Goal: Browse casually: Explore the website without a specific task or goal

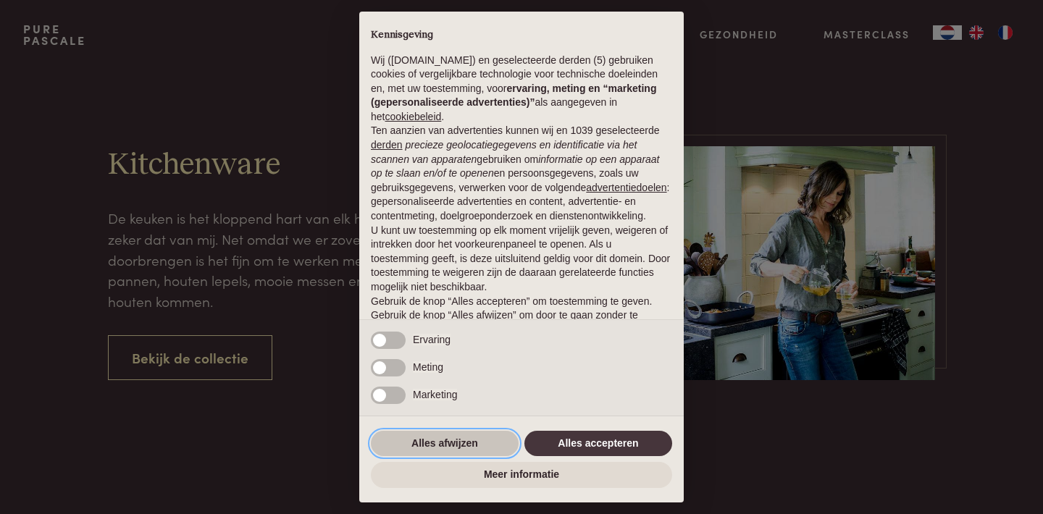
click at [497, 442] on button "Alles afwijzen" at bounding box center [445, 444] width 148 height 26
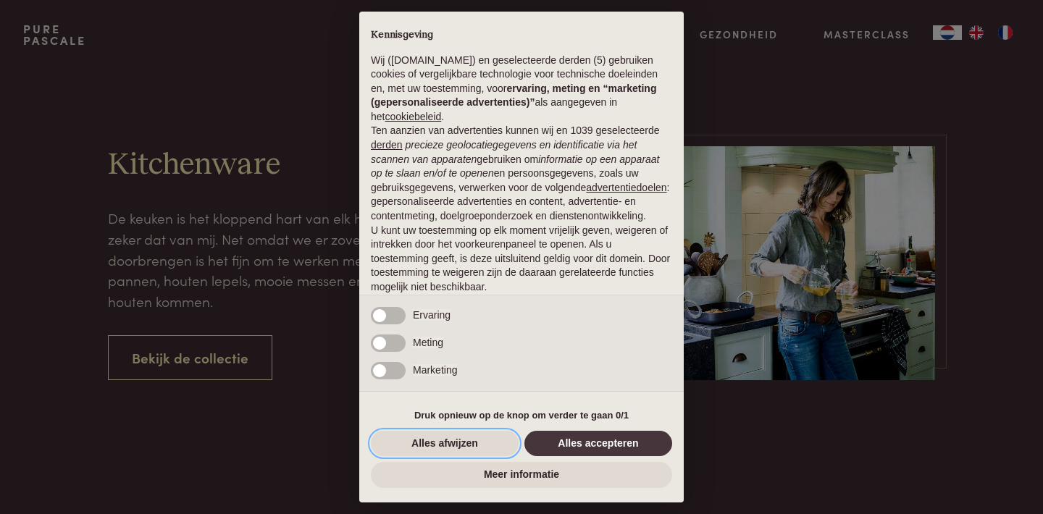
scroll to position [68, 0]
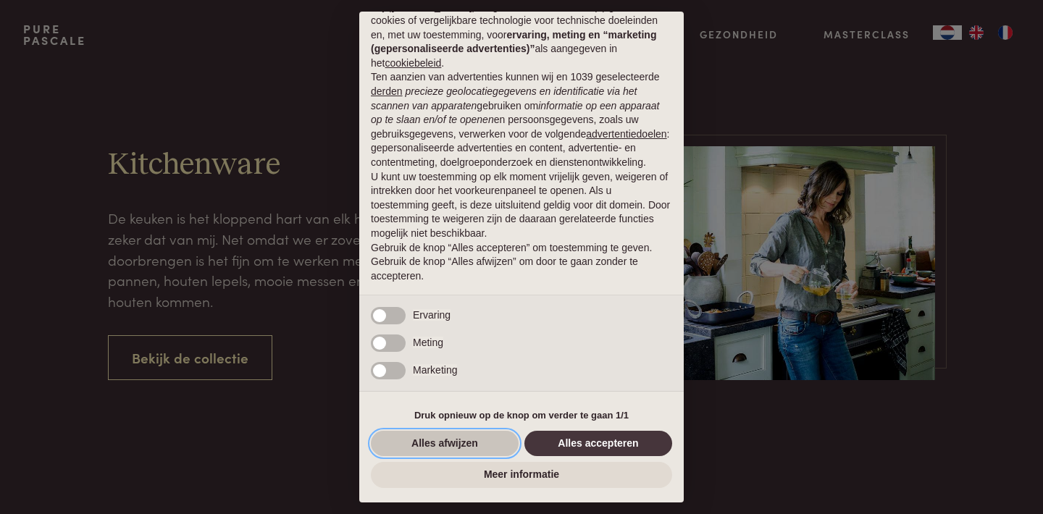
click at [472, 450] on button "Alles afwijzen" at bounding box center [445, 444] width 148 height 26
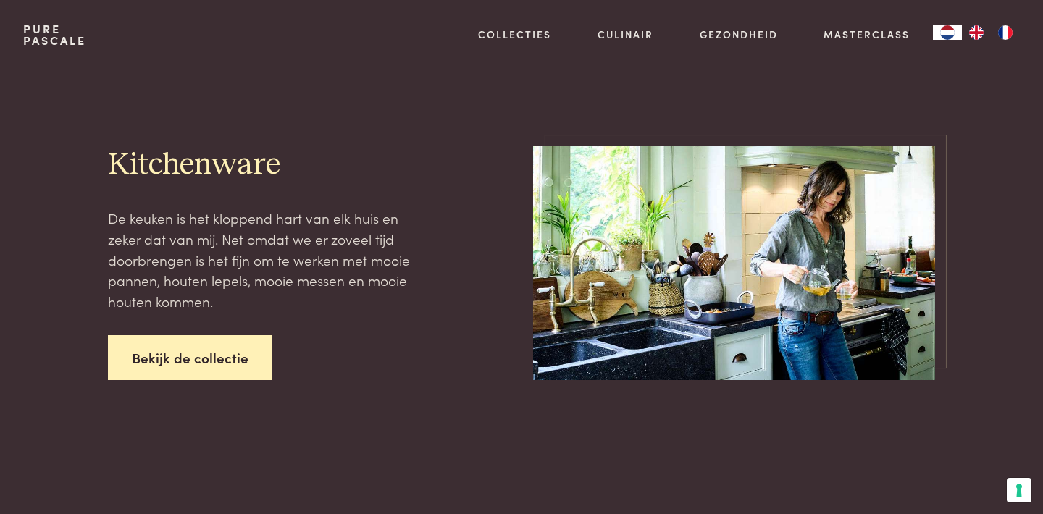
click at [251, 361] on link "Bekijk de collectie" at bounding box center [190, 358] width 164 height 46
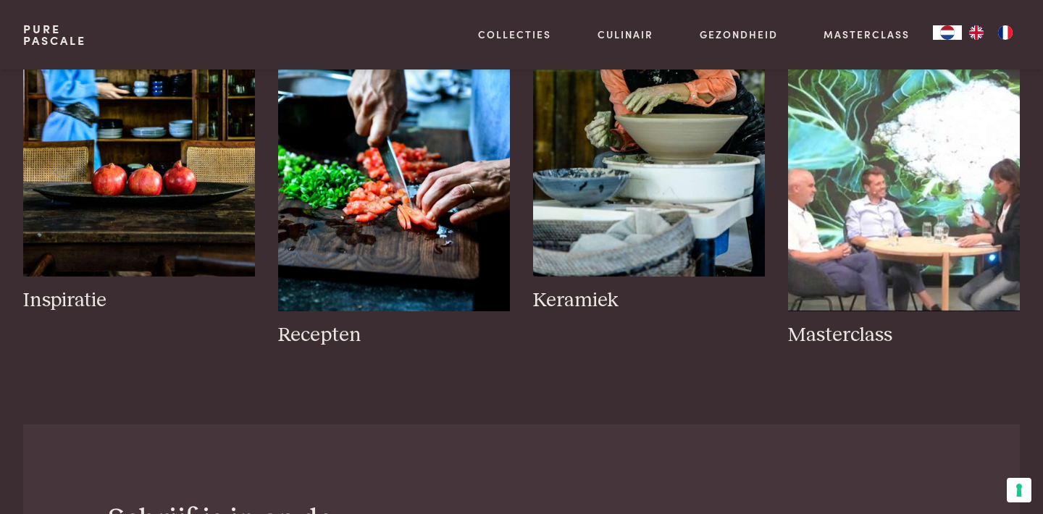
scroll to position [771, 0]
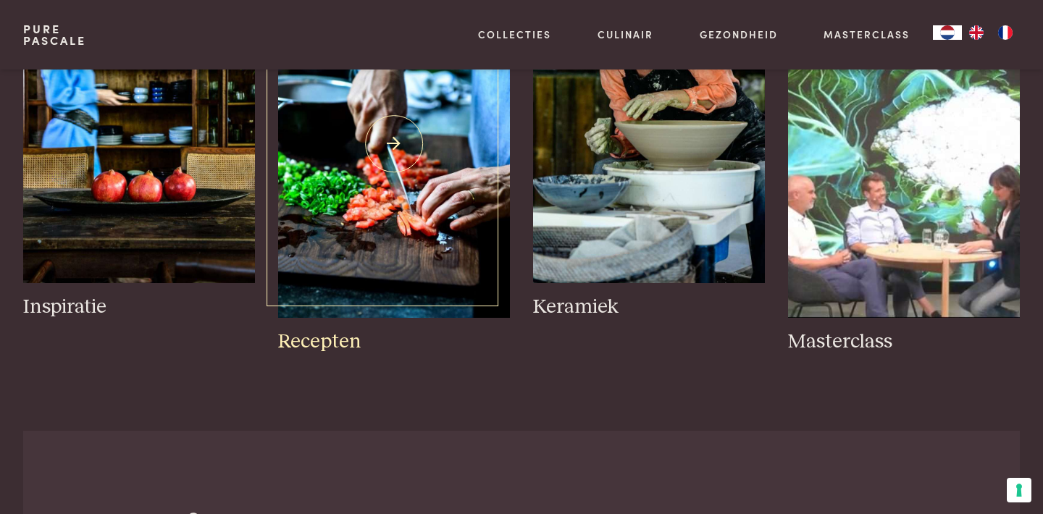
click at [346, 267] on img at bounding box center [394, 144] width 232 height 348
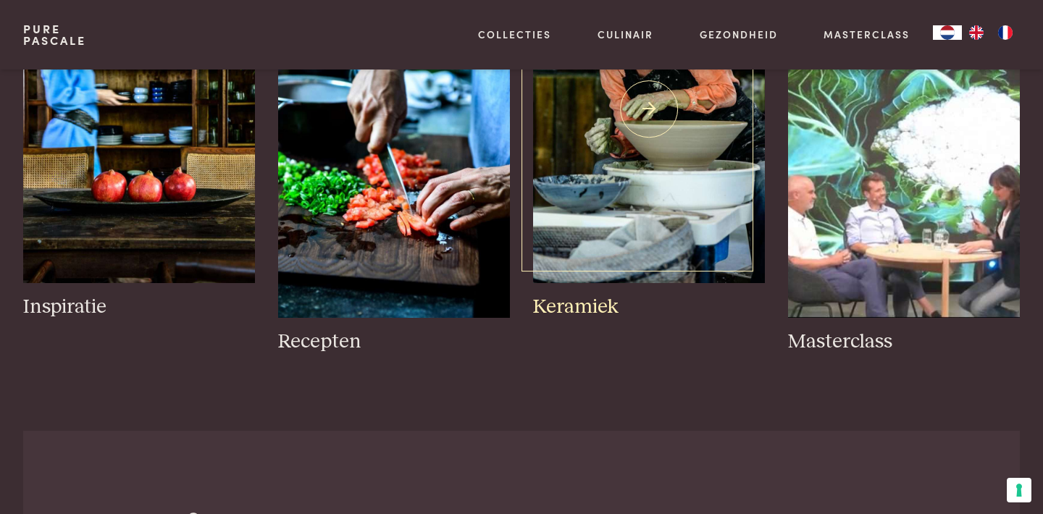
click at [642, 225] on img at bounding box center [649, 110] width 232 height 348
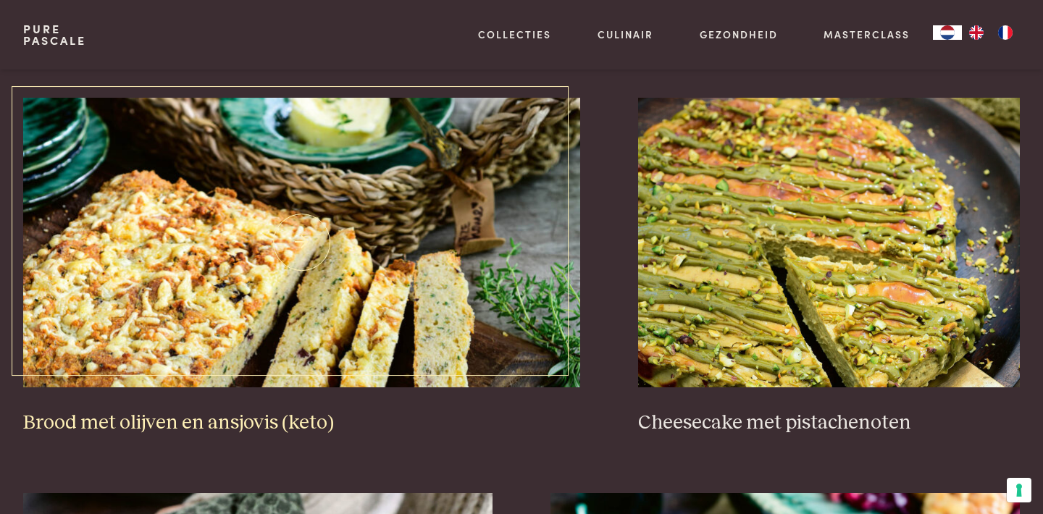
scroll to position [1379, 0]
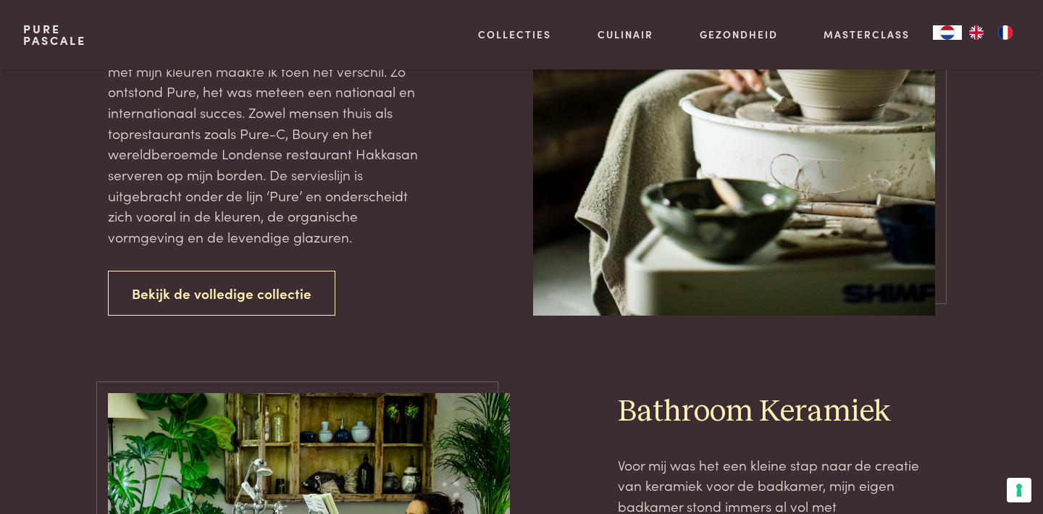
scroll to position [1791, 0]
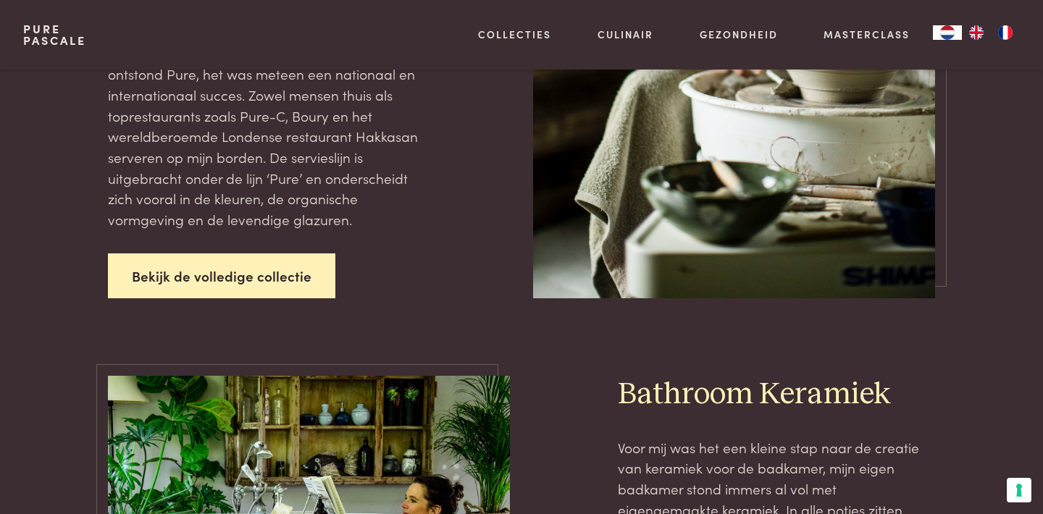
click at [259, 254] on link "Bekijk de volledige collectie" at bounding box center [221, 277] width 227 height 46
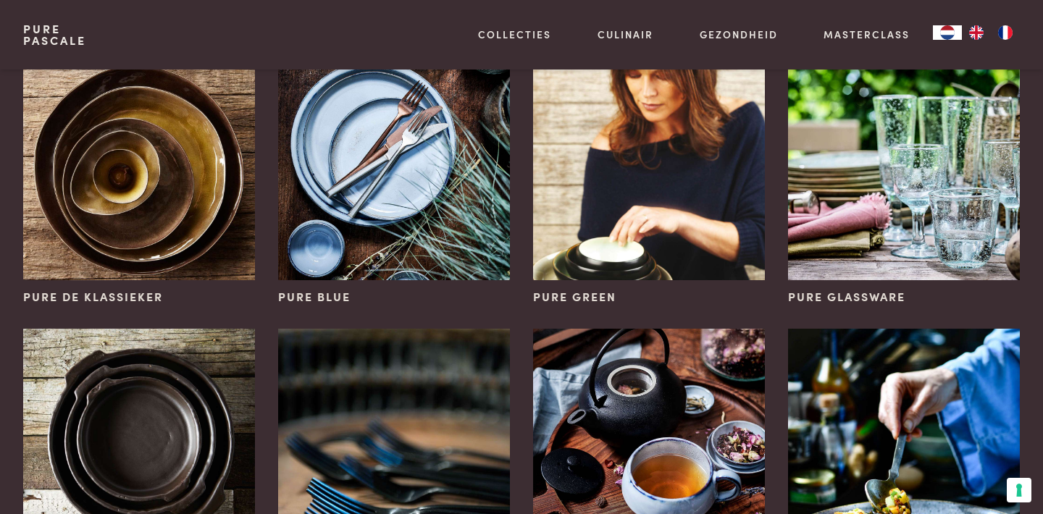
scroll to position [389, 0]
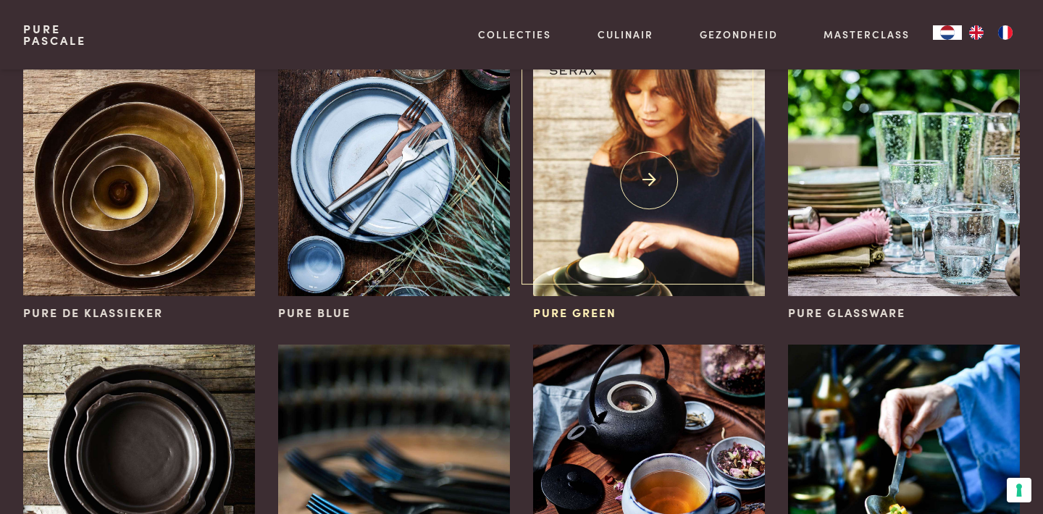
click at [613, 192] on img at bounding box center [649, 180] width 232 height 232
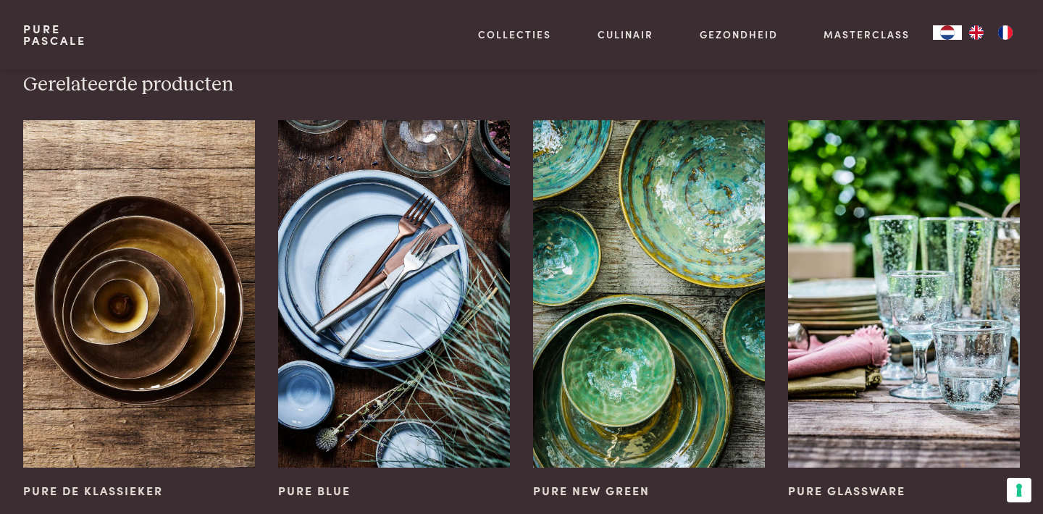
scroll to position [1556, 0]
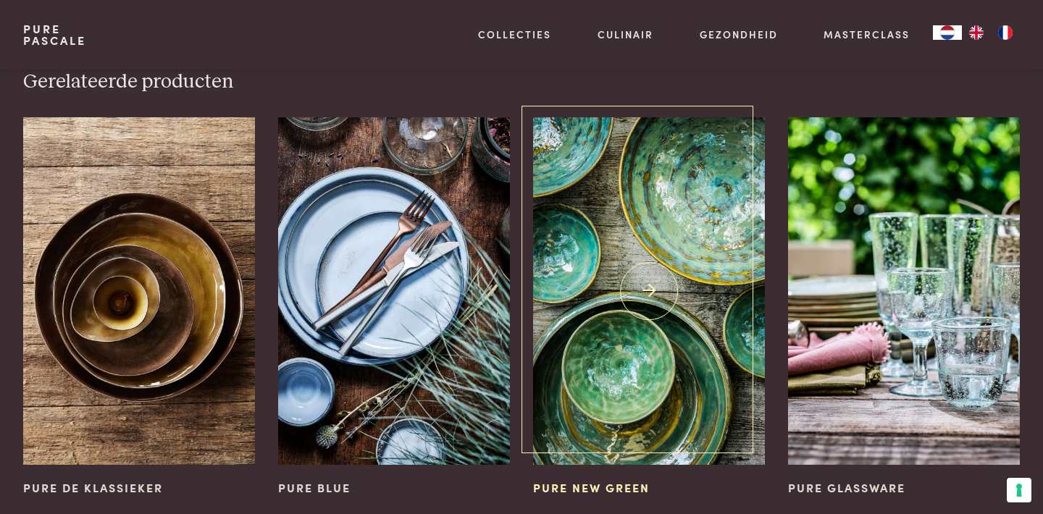
click at [635, 243] on img at bounding box center [649, 291] width 232 height 348
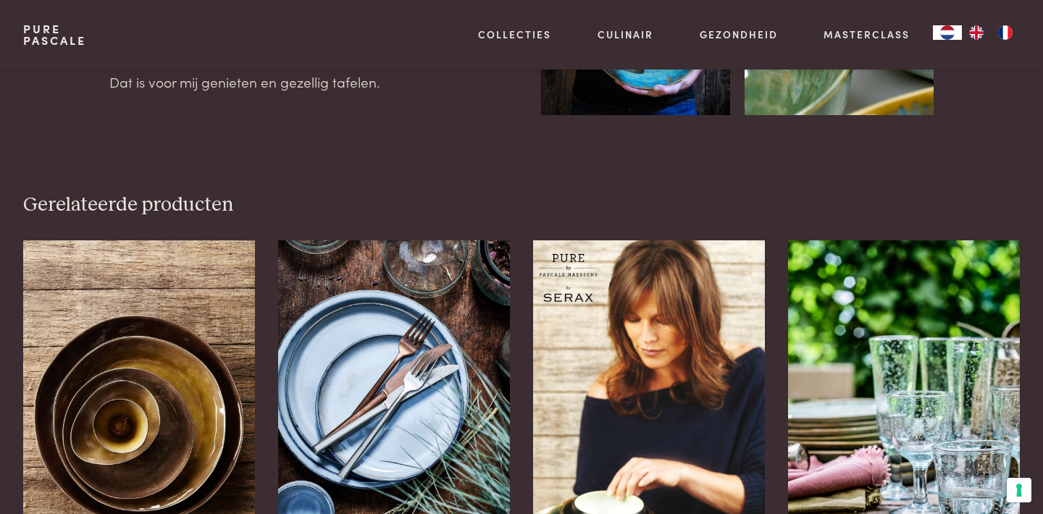
scroll to position [726, 0]
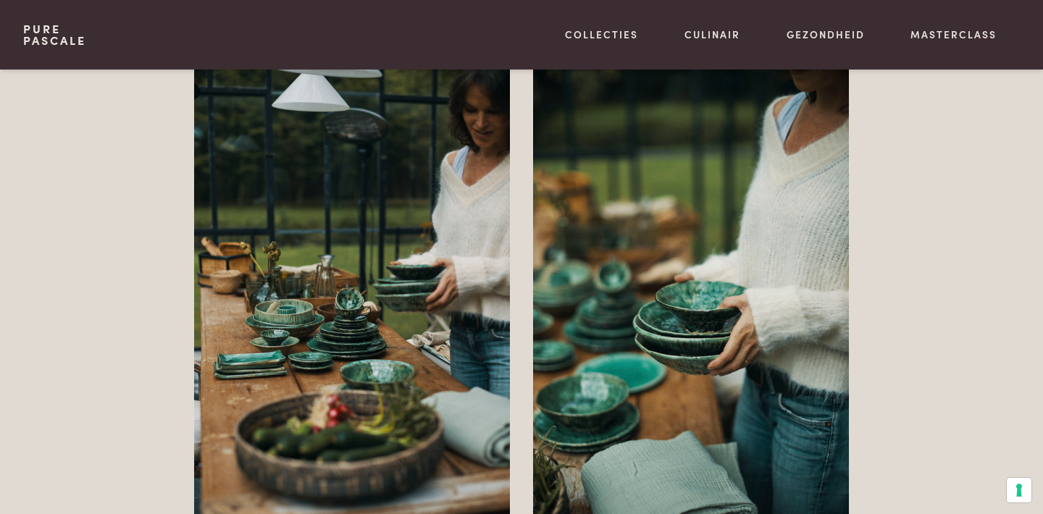
scroll to position [4909, 0]
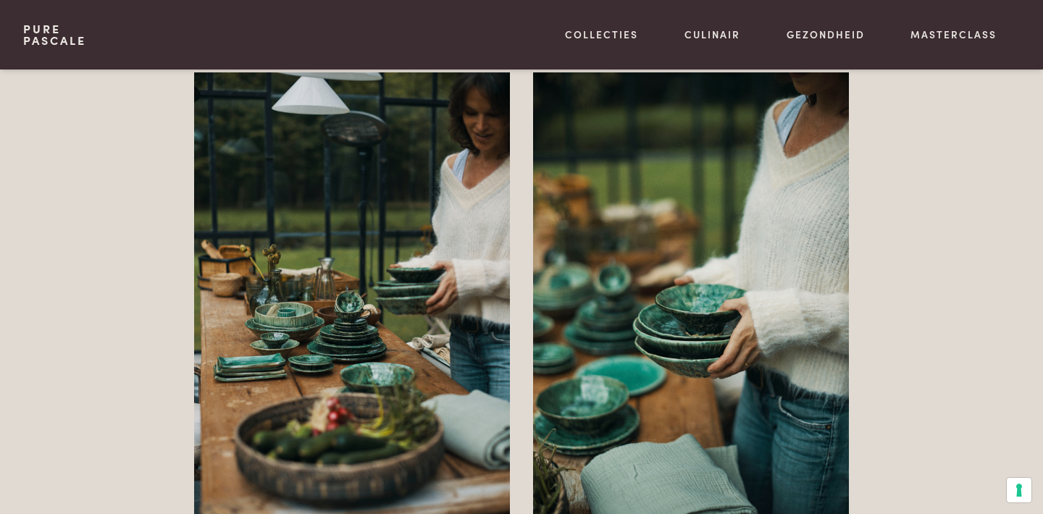
click at [351, 332] on img at bounding box center [352, 309] width 316 height 474
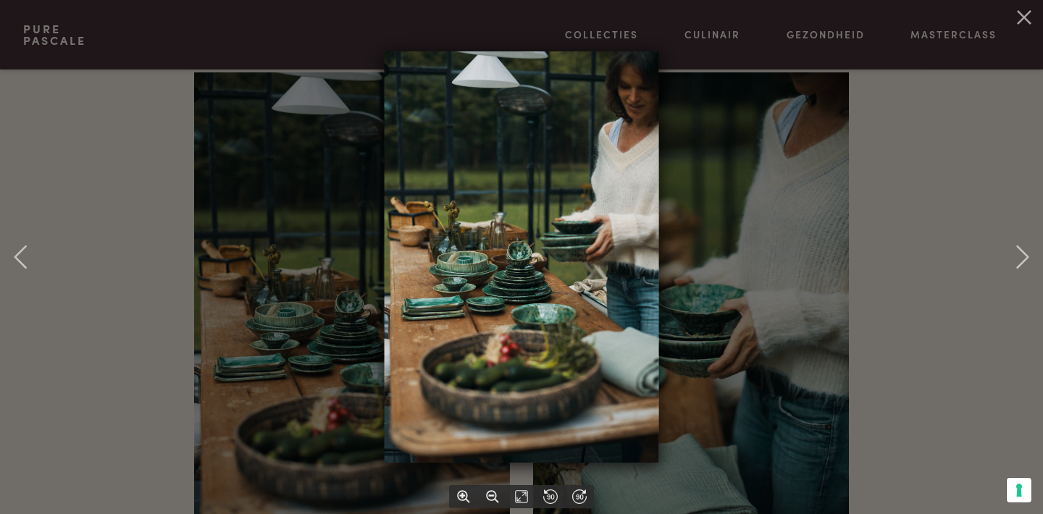
click at [467, 309] on img at bounding box center [522, 256] width 275 height 411
click at [464, 489] on div at bounding box center [463, 496] width 29 height 23
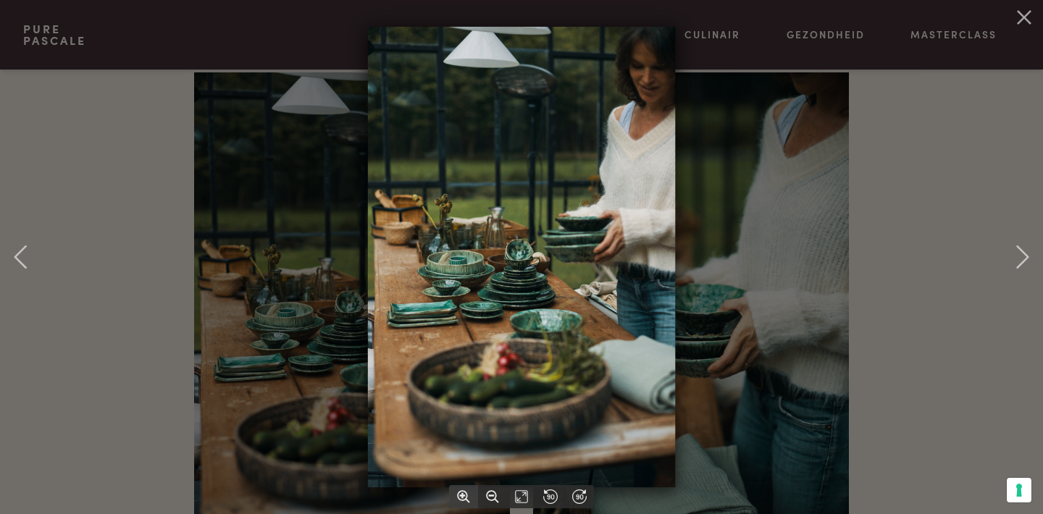
click at [464, 489] on div at bounding box center [463, 496] width 29 height 23
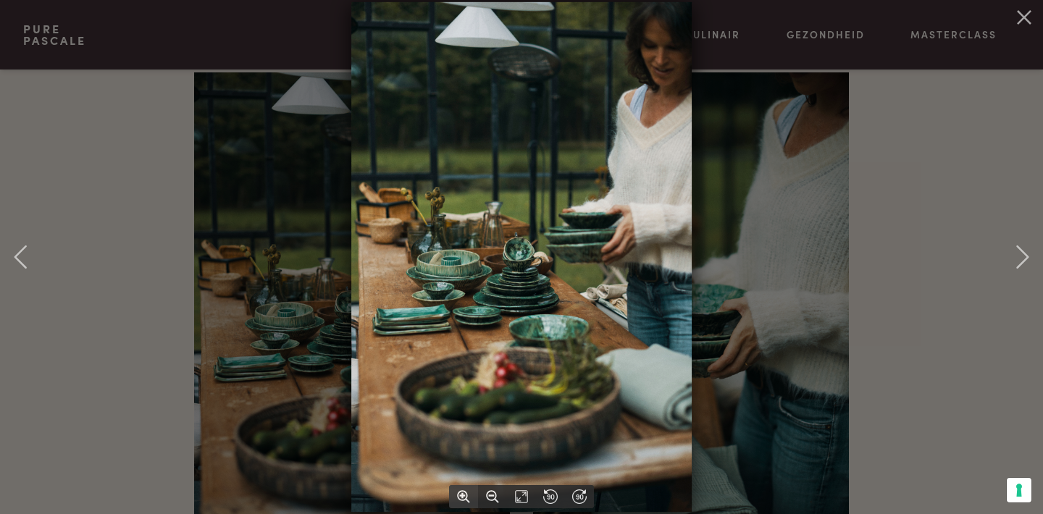
click at [464, 489] on div at bounding box center [463, 496] width 29 height 23
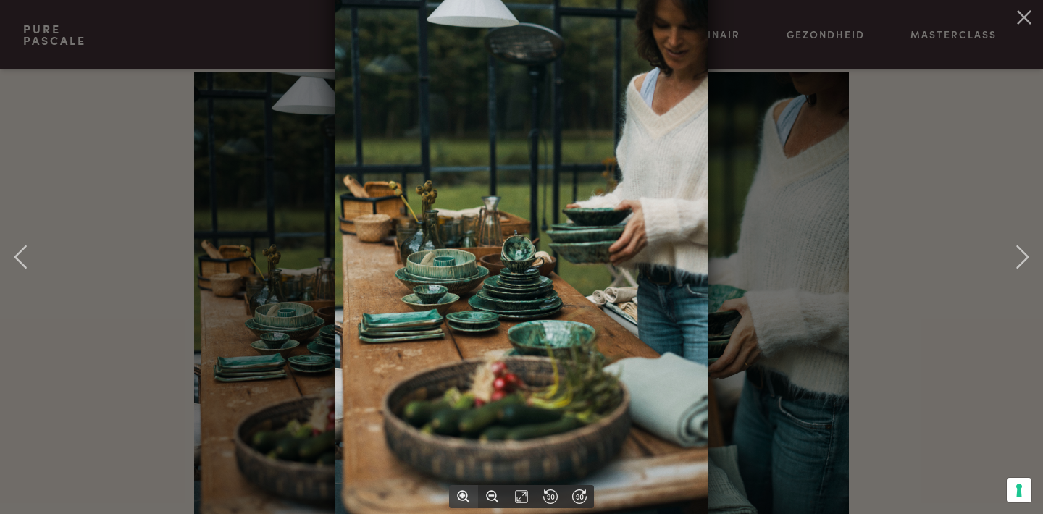
click at [464, 489] on div at bounding box center [463, 496] width 29 height 23
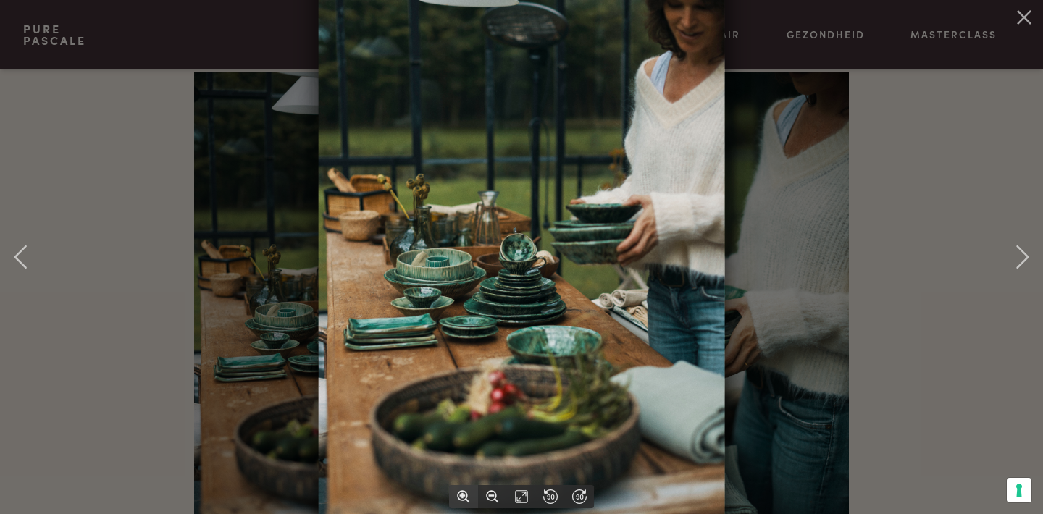
click at [464, 489] on div at bounding box center [463, 496] width 29 height 23
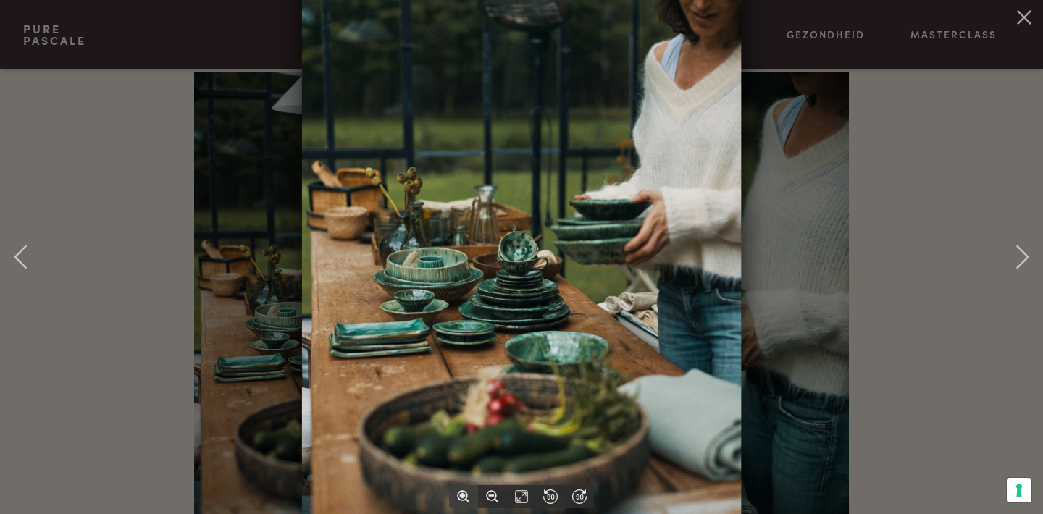
click at [464, 489] on div at bounding box center [463, 496] width 29 height 23
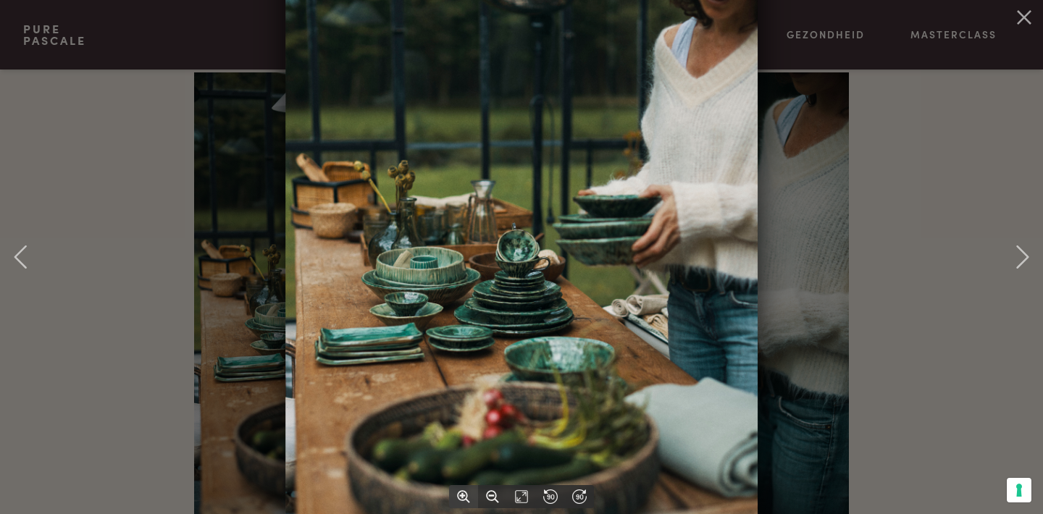
click at [464, 489] on div at bounding box center [463, 496] width 29 height 23
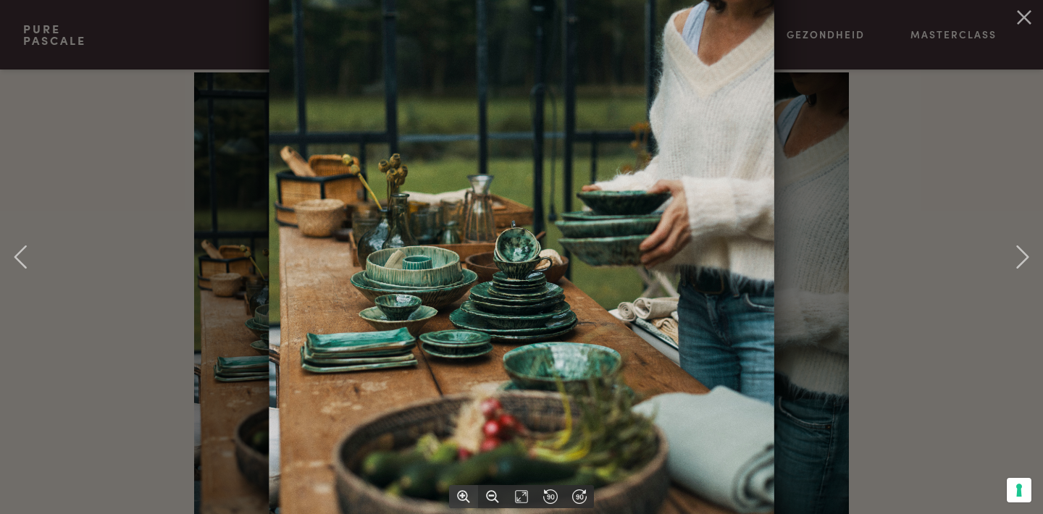
click at [464, 489] on div at bounding box center [463, 496] width 29 height 23
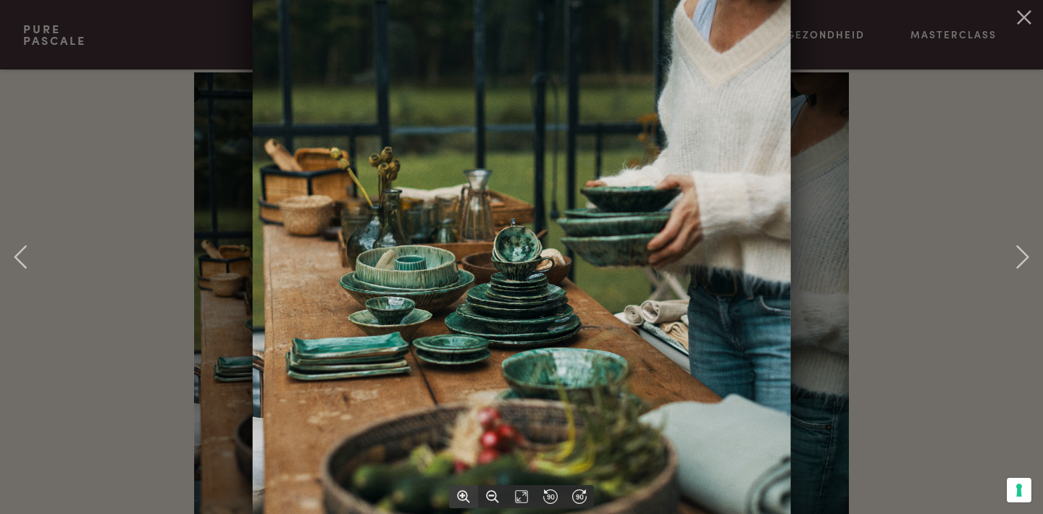
click at [464, 489] on div at bounding box center [463, 496] width 29 height 23
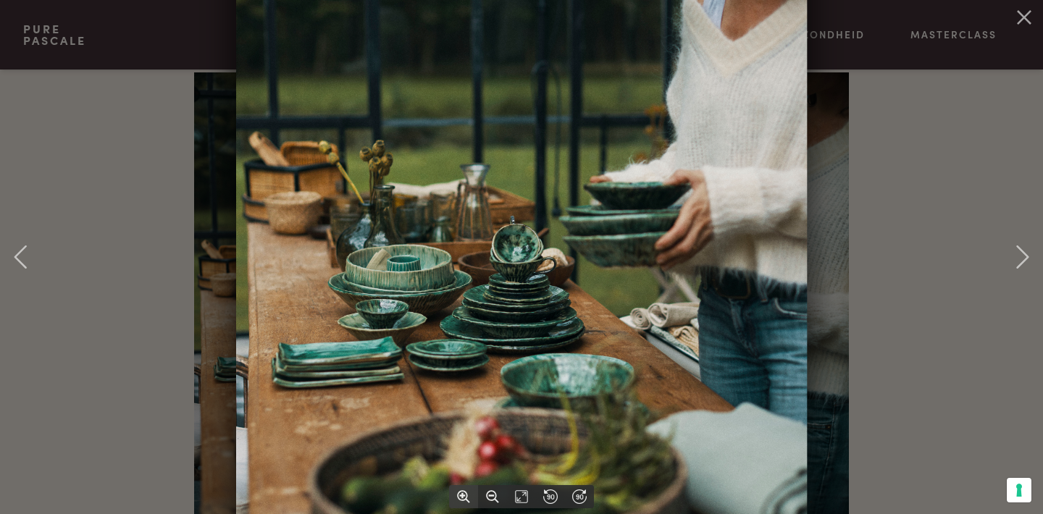
click at [464, 489] on div at bounding box center [463, 496] width 29 height 23
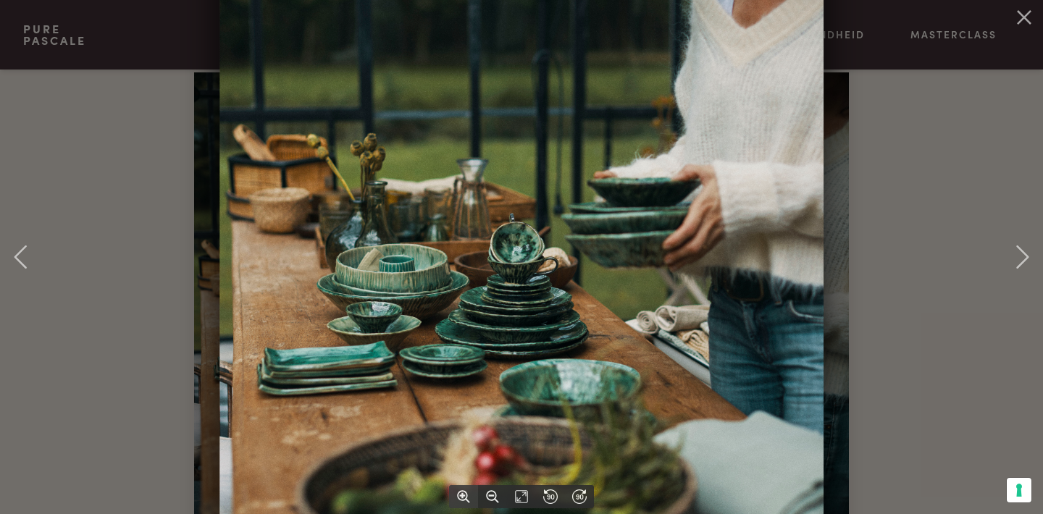
click at [464, 489] on div at bounding box center [463, 496] width 29 height 23
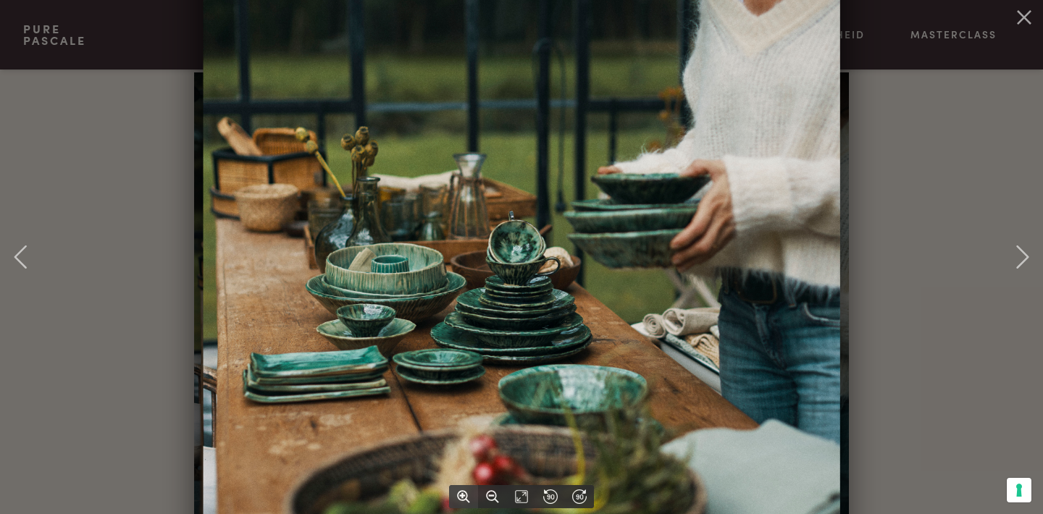
click at [464, 489] on div at bounding box center [463, 496] width 29 height 23
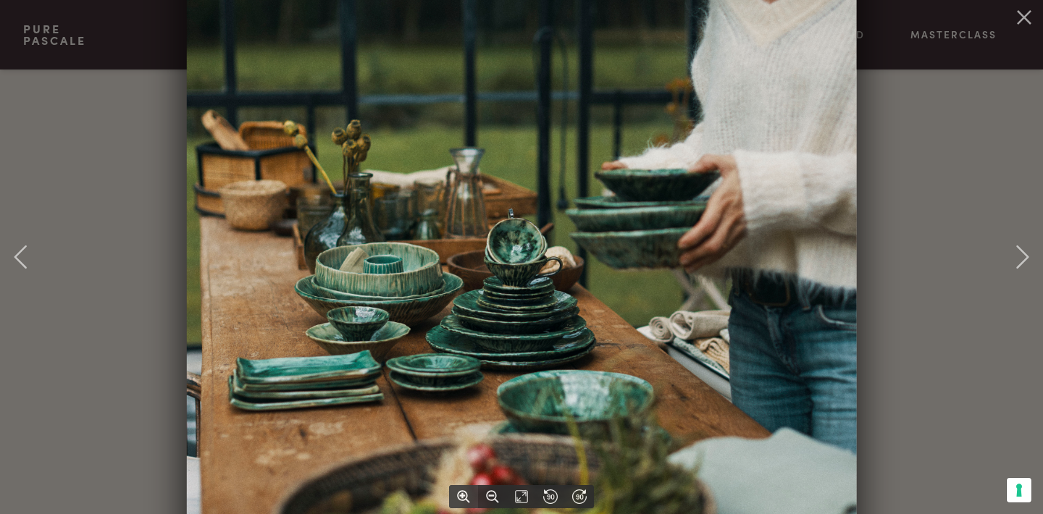
click at [464, 489] on div at bounding box center [463, 496] width 29 height 23
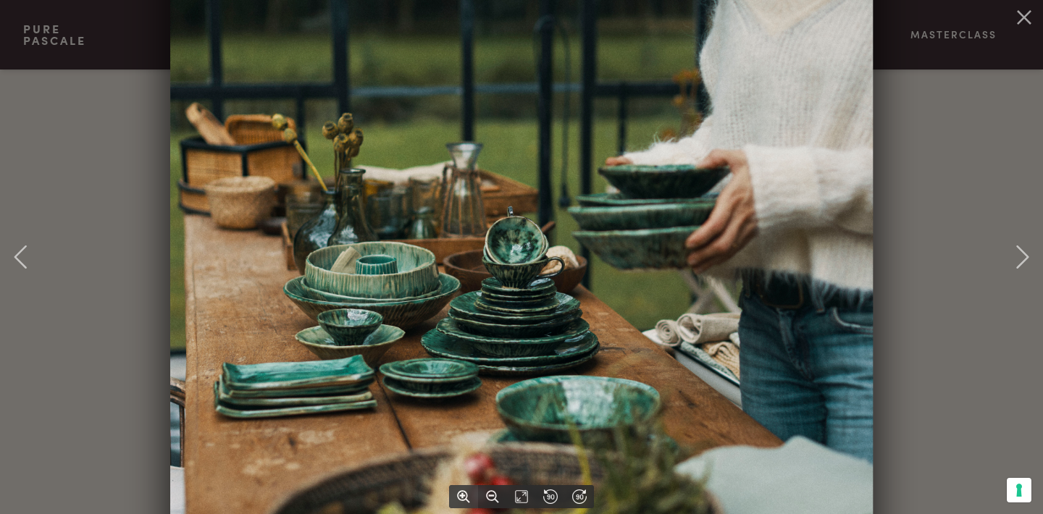
click at [464, 489] on div at bounding box center [463, 496] width 29 height 23
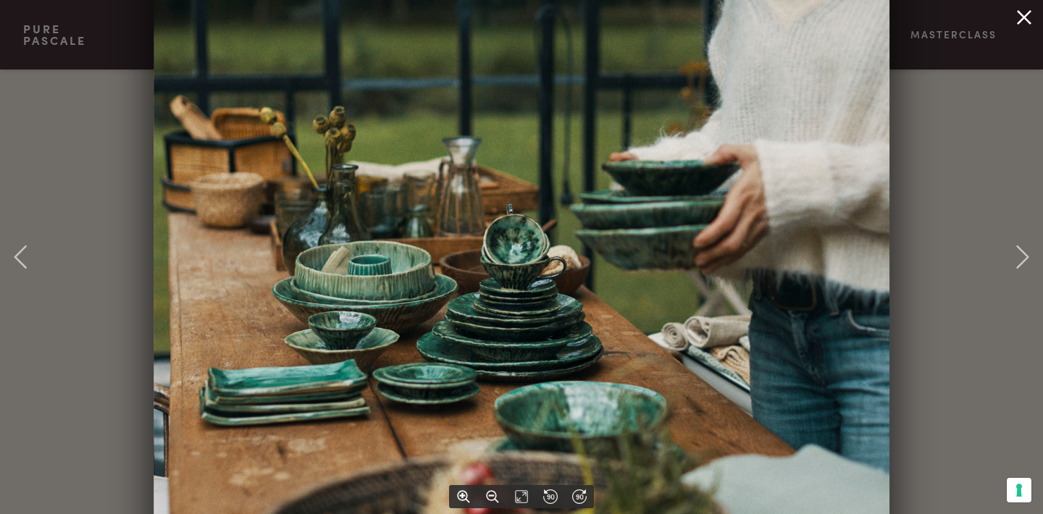
click at [1018, 20] on icon at bounding box center [1024, 17] width 23 height 23
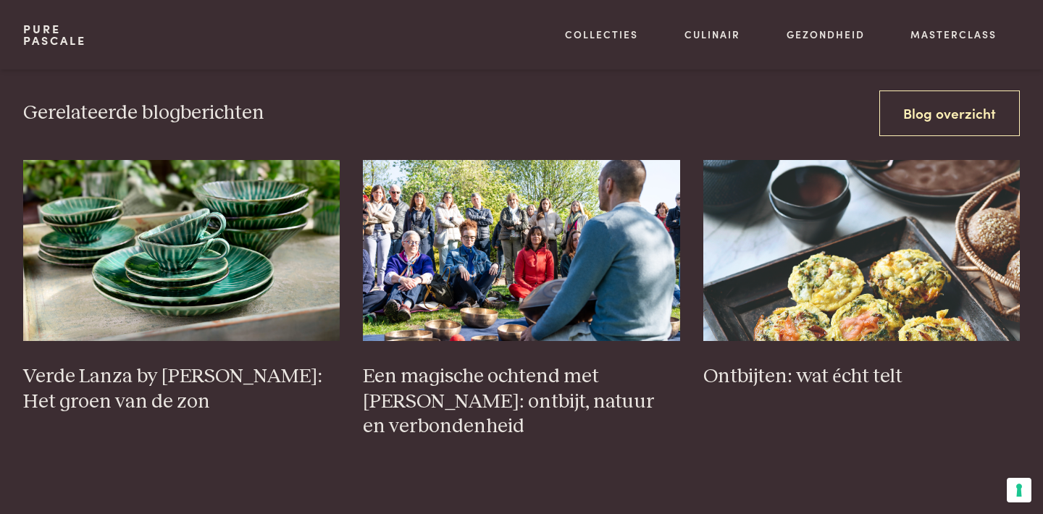
scroll to position [5626, 0]
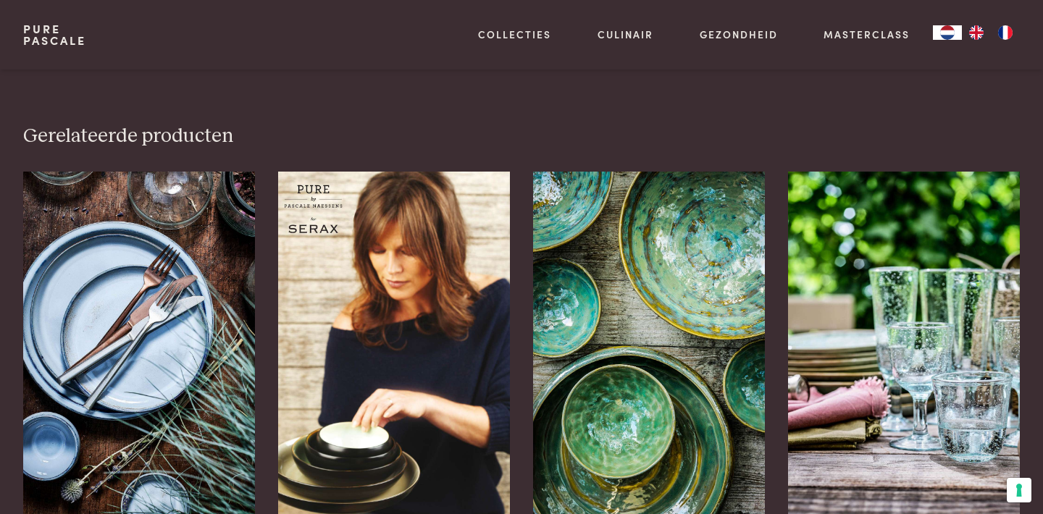
scroll to position [2235, 0]
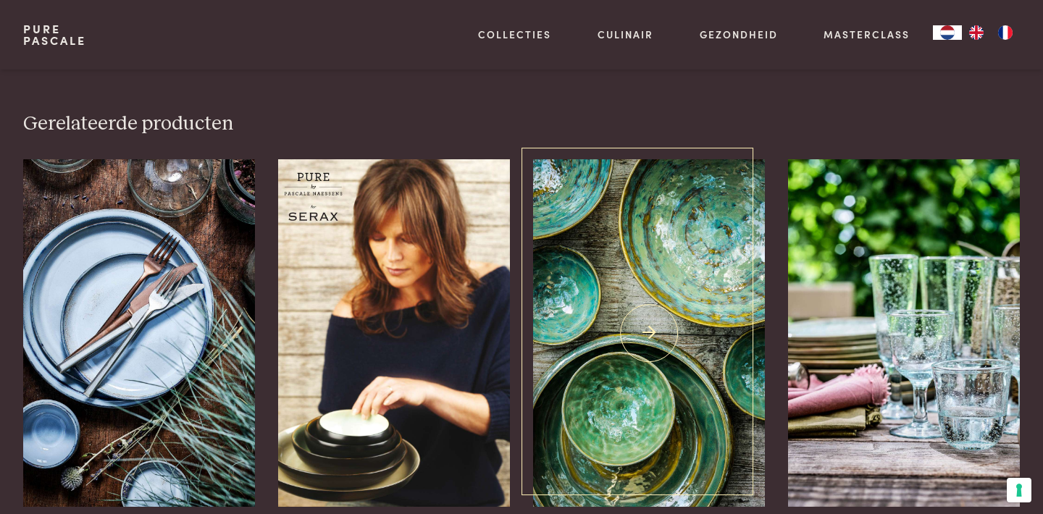
click at [653, 316] on img at bounding box center [649, 333] width 232 height 348
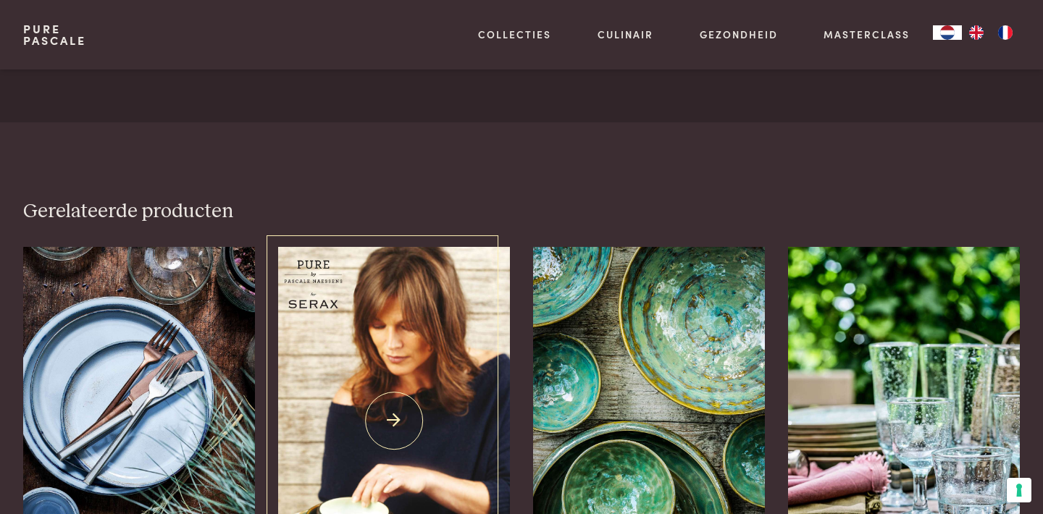
scroll to position [2152, 0]
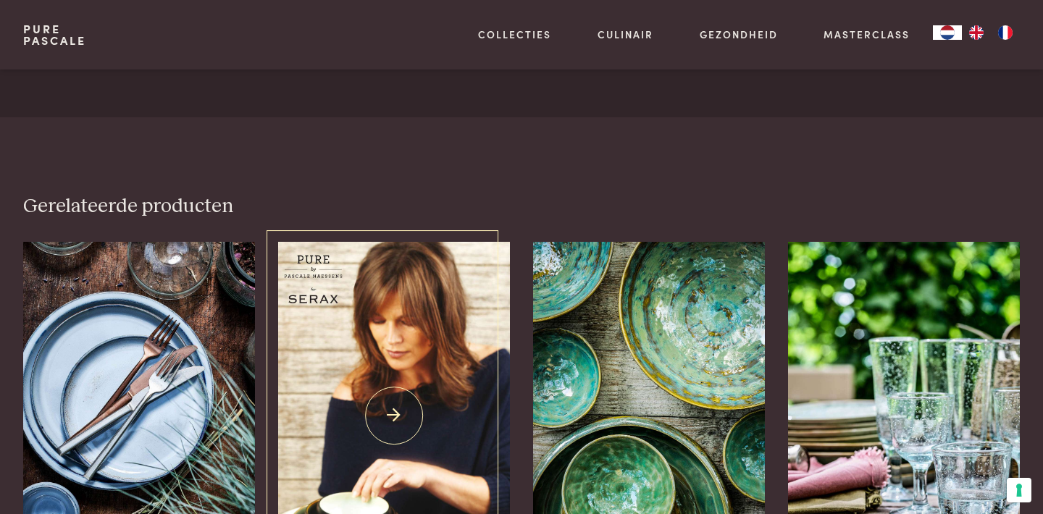
click at [375, 333] on img at bounding box center [394, 416] width 232 height 348
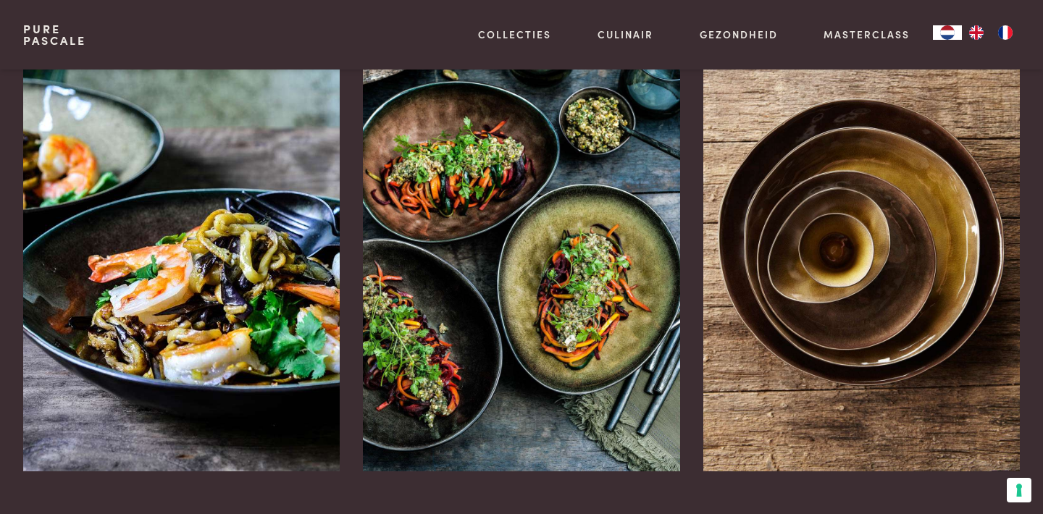
scroll to position [1083, 0]
click at [380, 275] on img at bounding box center [521, 234] width 317 height 475
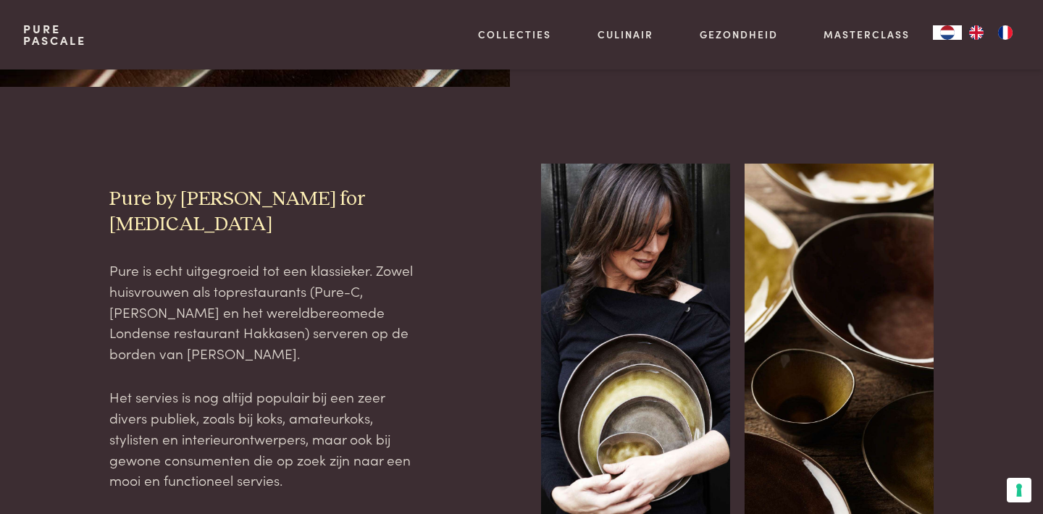
scroll to position [440, 0]
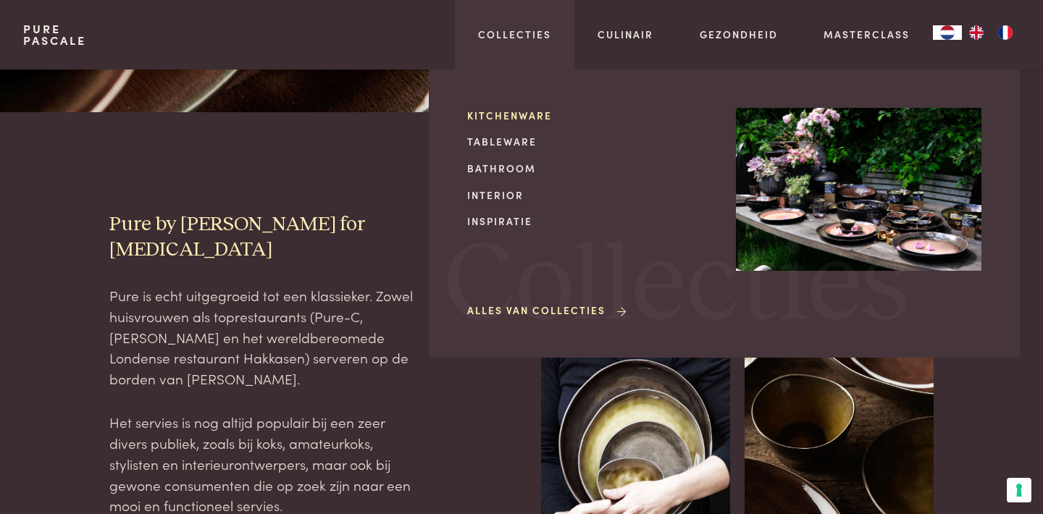
click at [496, 112] on link "Kitchenware" at bounding box center [590, 115] width 246 height 15
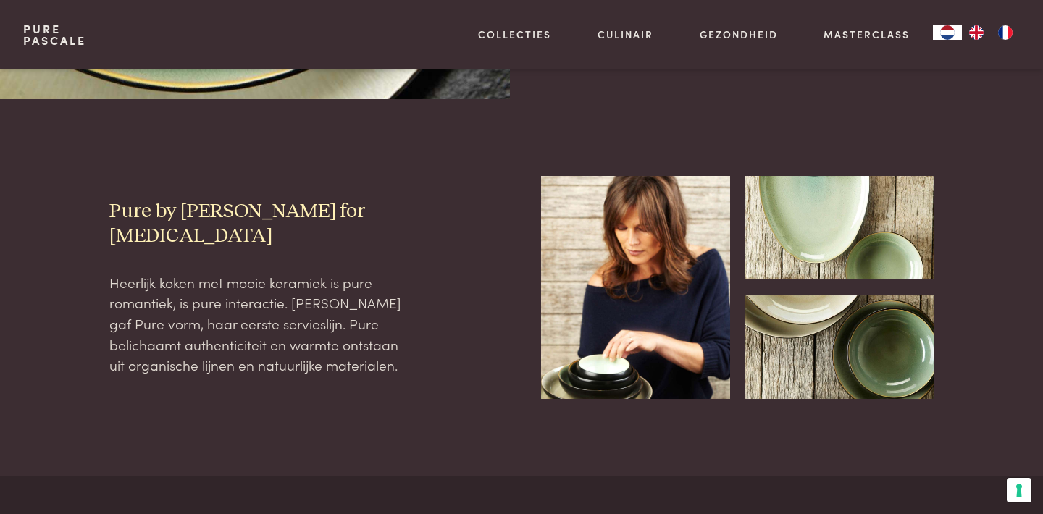
scroll to position [362, 0]
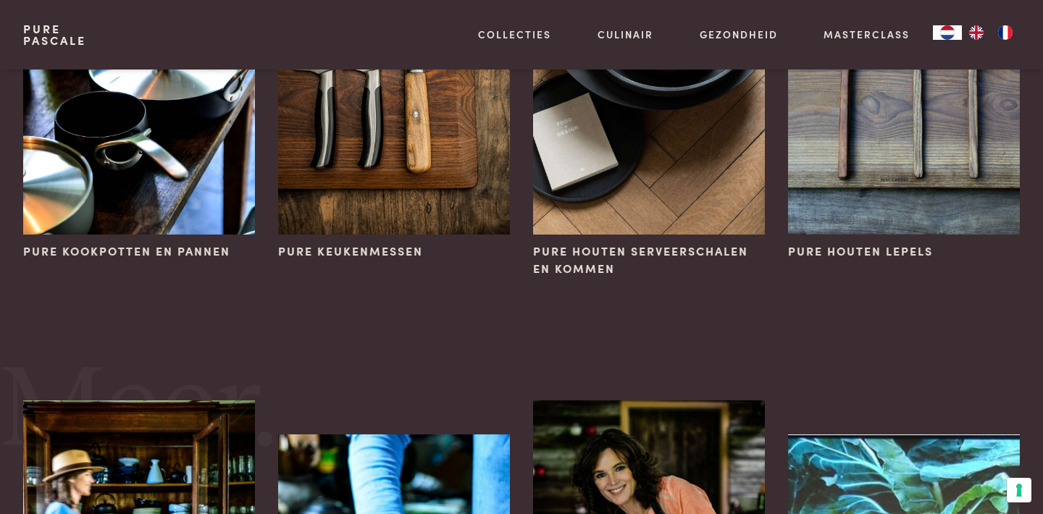
scroll to position [233, 0]
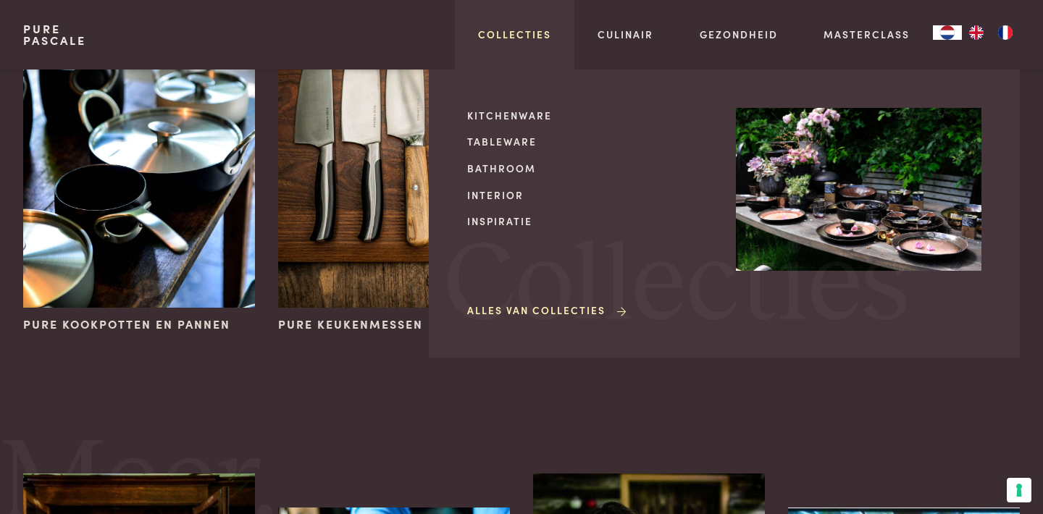
click at [528, 30] on link "Collecties" at bounding box center [514, 34] width 73 height 15
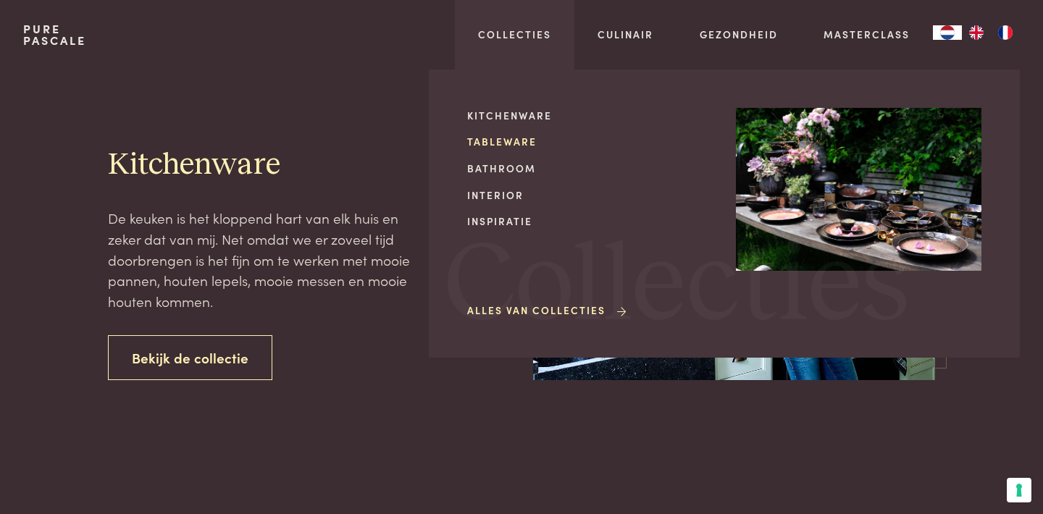
click at [503, 141] on link "Tableware" at bounding box center [590, 141] width 246 height 15
